Goal: Task Accomplishment & Management: Complete application form

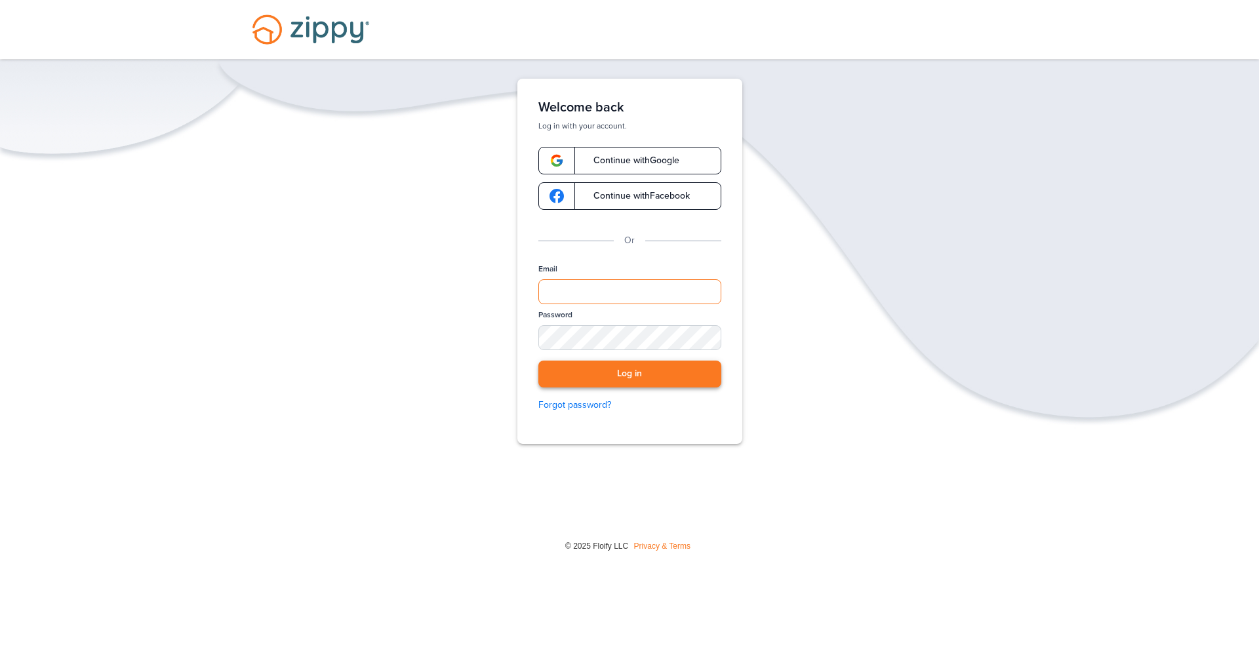
type input "**********"
click at [642, 374] on button "Log in" at bounding box center [629, 374] width 183 height 27
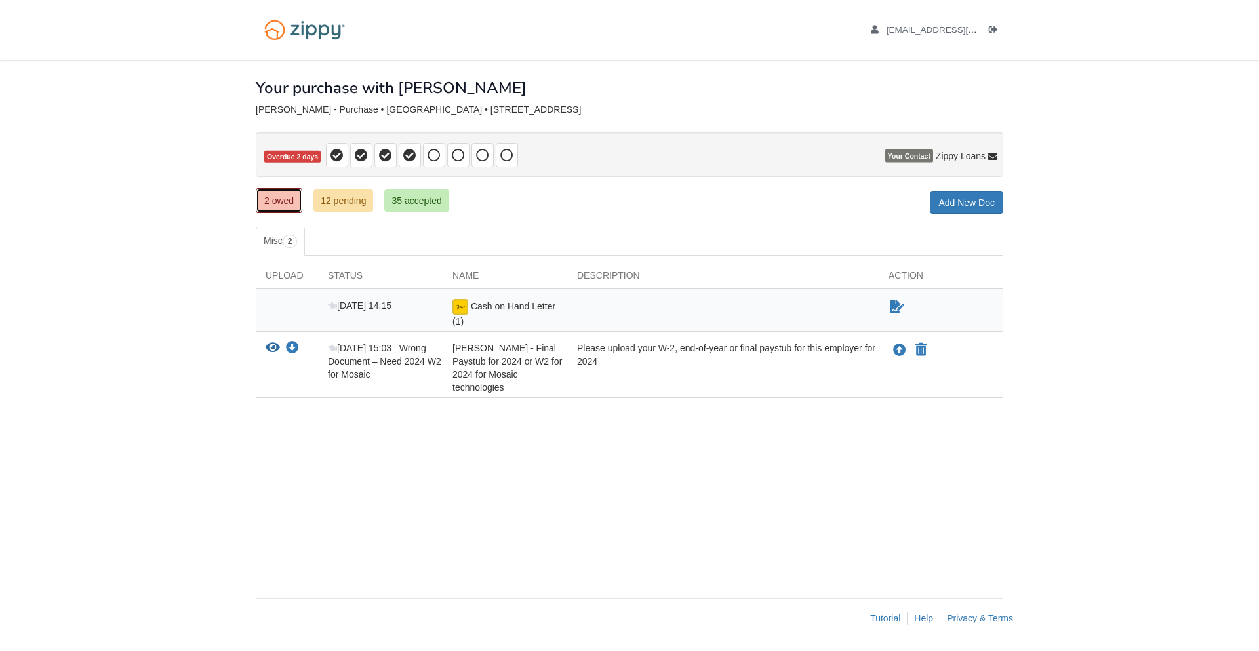
click at [285, 205] on link "2 owed" at bounding box center [279, 200] width 47 height 25
click at [900, 351] on icon "Upload Eli Johnson - Final Paystub for 2024 or W2 for 2024 for Mosaic technolog…" at bounding box center [899, 350] width 13 height 13
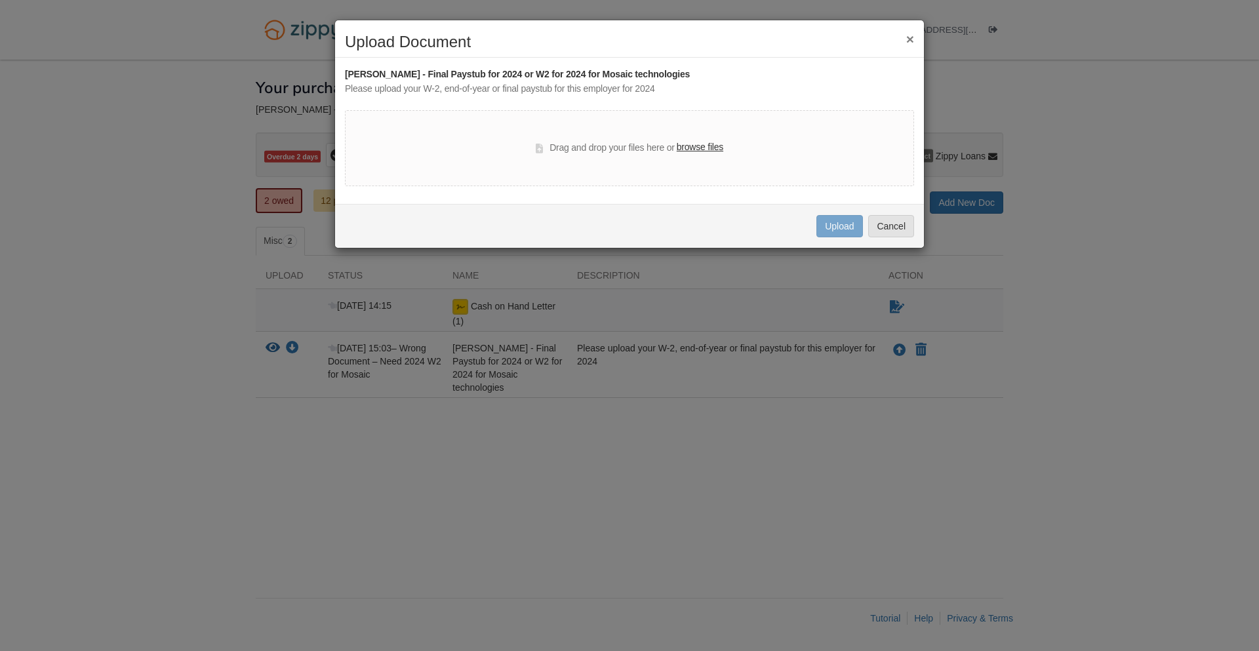
click at [909, 35] on button "×" at bounding box center [910, 39] width 8 height 14
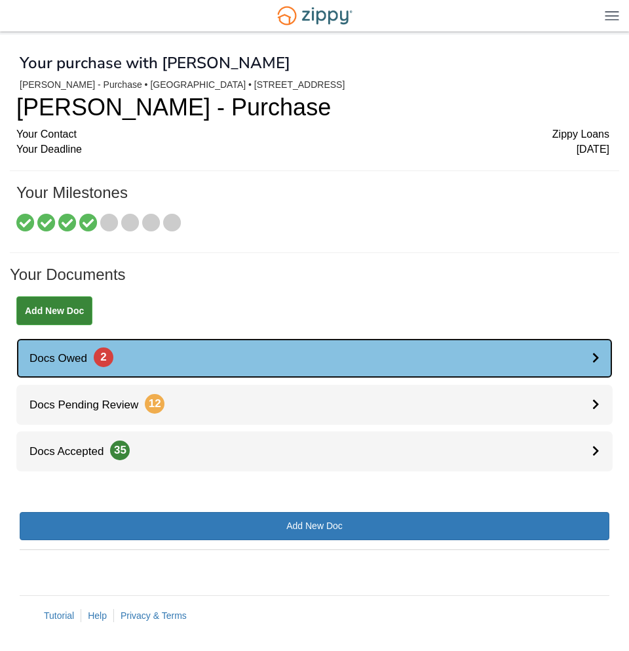
click at [262, 359] on link "Docs Owed 2" at bounding box center [314, 358] width 597 height 40
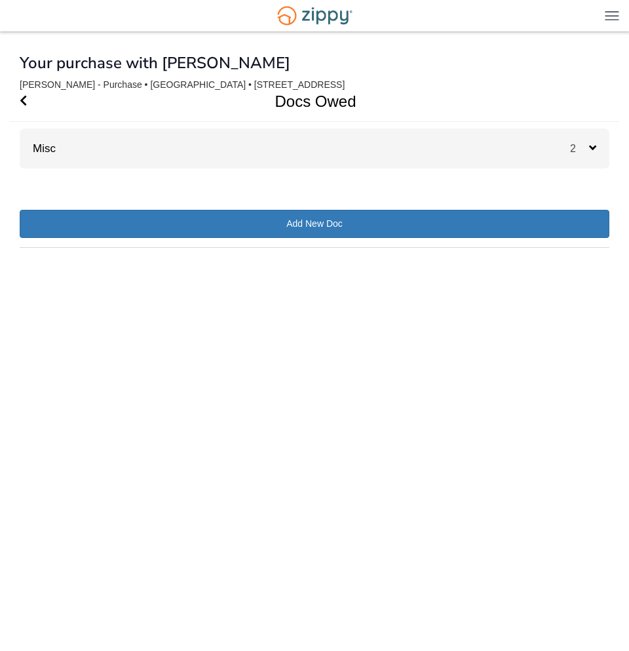
click at [550, 155] on div "Misc 2" at bounding box center [315, 148] width 590 height 40
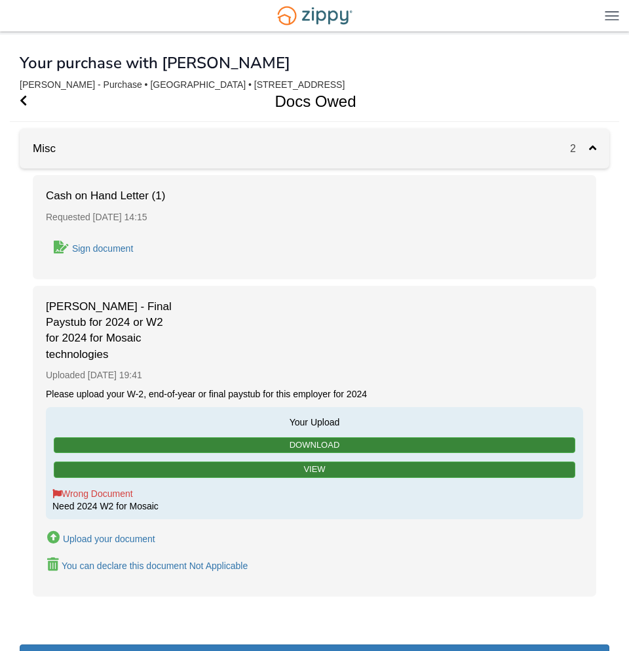
click at [142, 539] on div "Upload your document" at bounding box center [109, 539] width 92 height 10
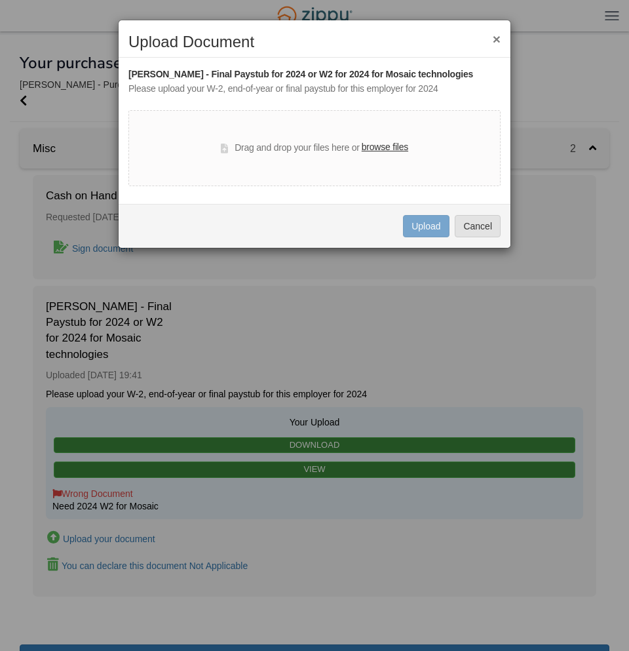
click at [497, 42] on button "×" at bounding box center [497, 39] width 8 height 14
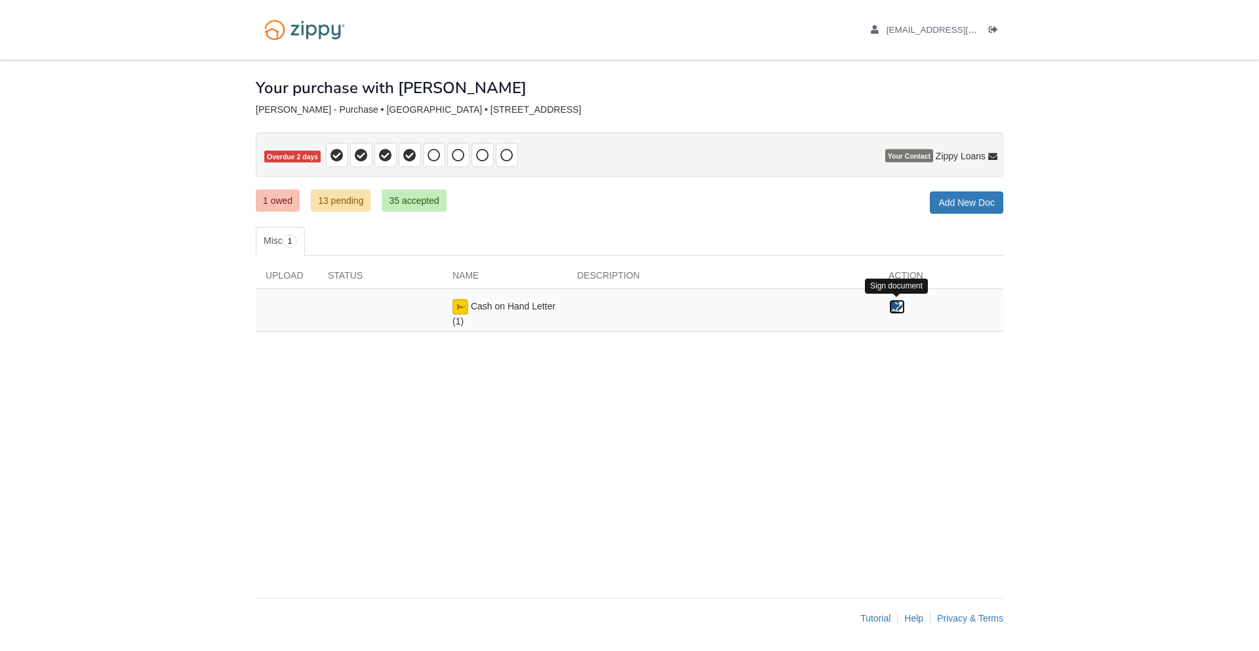
click at [895, 306] on icon "Sign Form" at bounding box center [897, 306] width 14 height 13
